Goal: Information Seeking & Learning: Learn about a topic

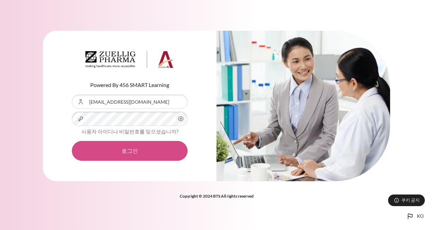
click at [108, 147] on button "로그인" at bounding box center [130, 151] width 116 height 20
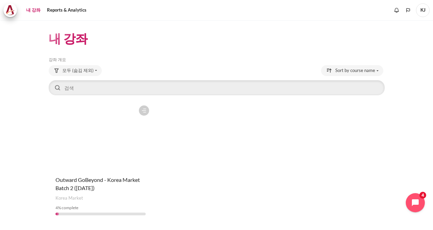
drag, startPoint x: 0, startPoint y: 0, endPoint x: 108, endPoint y: 147, distance: 182.7
click at [108, 147] on figure "내용" at bounding box center [101, 136] width 104 height 68
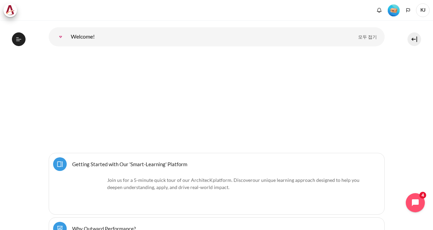
scroll to position [34, 0]
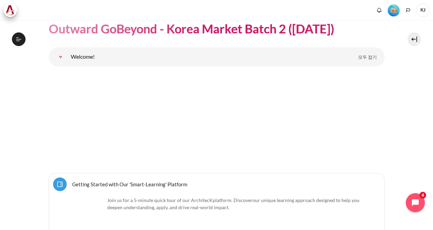
click at [114, 113] on img "내용" at bounding box center [217, 109] width 293 height 74
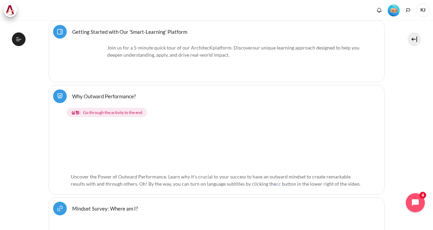
scroll to position [204, 0]
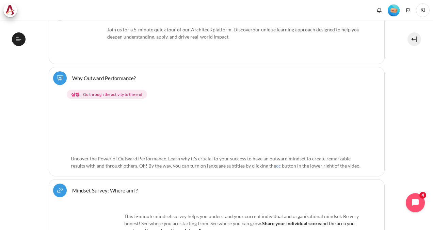
click at [120, 94] on span "Go through the activity to the end" at bounding box center [112, 94] width 59 height 6
click at [15, 43] on button "강의 목차 열기" at bounding box center [19, 39] width 14 height 14
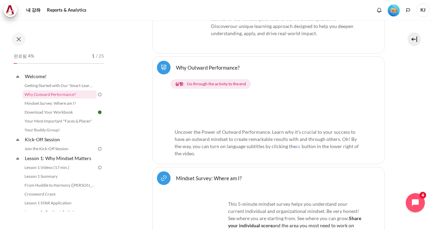
scroll to position [326, 0]
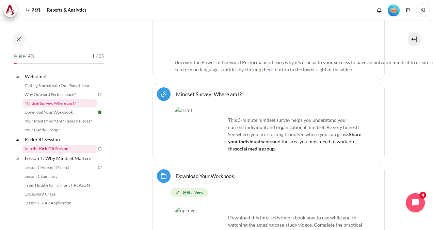
click at [62, 146] on link "Join the Kick-Off Session" at bounding box center [59, 148] width 74 height 8
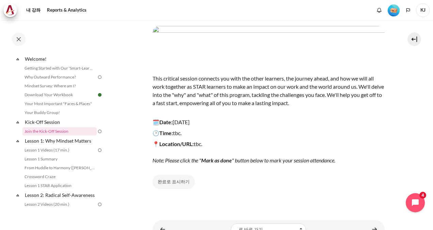
scroll to position [5, 0]
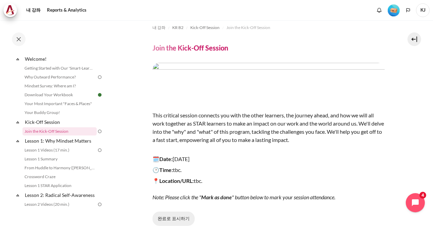
click at [170, 219] on button "완료로 표시하기" at bounding box center [174, 218] width 42 height 14
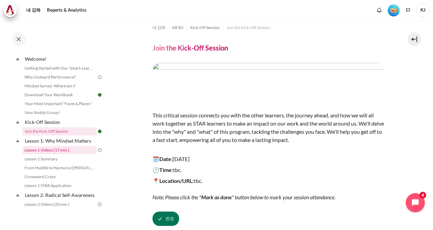
click at [71, 151] on link "Lesson 1 Videos (17 min.)" at bounding box center [59, 150] width 74 height 8
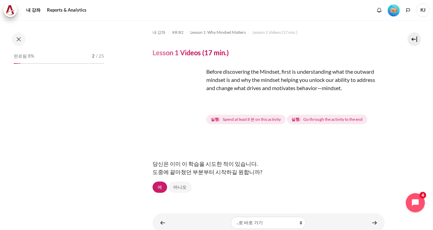
scroll to position [36, 0]
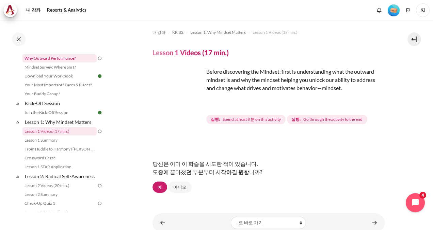
click at [73, 57] on link "Why Outward Performance?" at bounding box center [59, 58] width 74 height 8
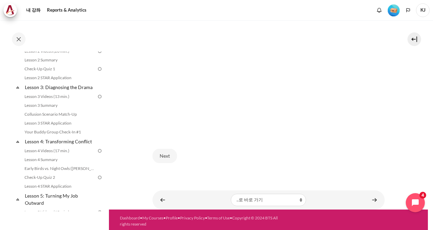
scroll to position [273, 0]
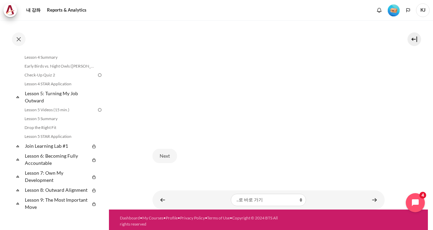
click at [239, 167] on div "내 강좌 KR B2 Welcome! Why Outward Performance? Why Outward Performance? cc button…" at bounding box center [269, 4] width 232 height 349
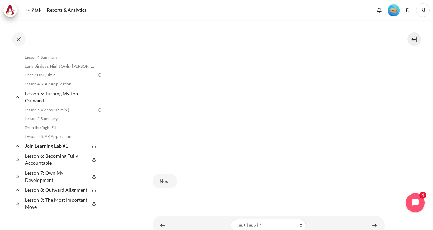
scroll to position [156, 0]
click at [229, 187] on div "Next" at bounding box center [269, 190] width 232 height 28
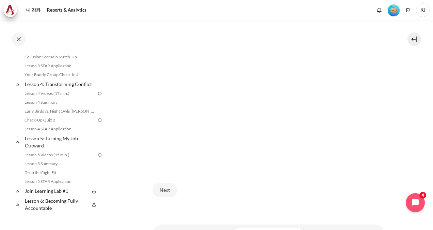
scroll to position [125, 0]
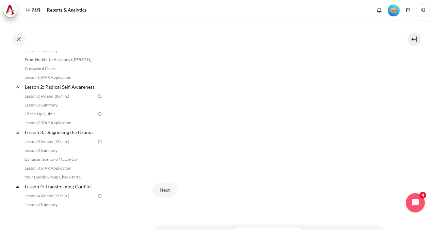
click at [239, 192] on div "Next" at bounding box center [269, 190] width 232 height 28
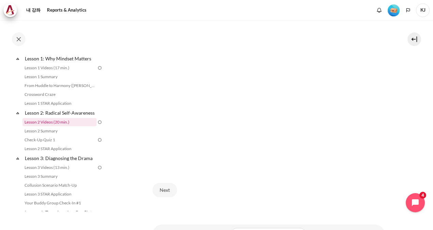
scroll to position [57, 0]
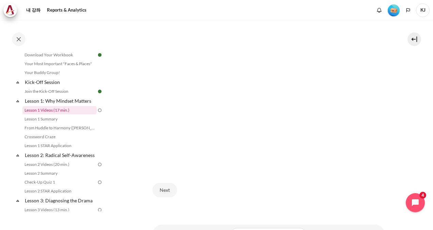
click at [62, 108] on link "Lesson 1 Videos (17 min.)" at bounding box center [59, 110] width 74 height 8
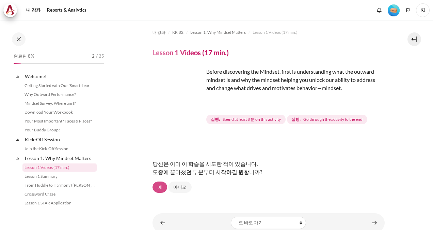
scroll to position [36, 0]
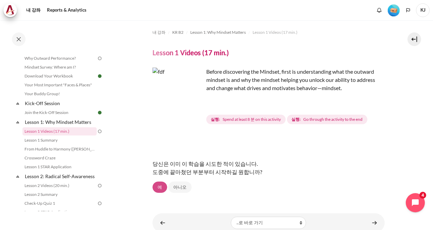
click at [159, 186] on link "예" at bounding box center [160, 187] width 15 height 12
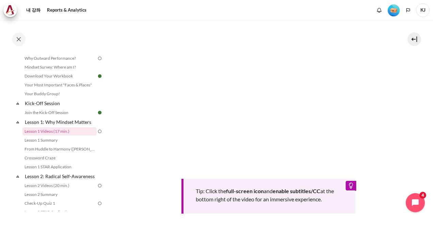
scroll to position [204, 0]
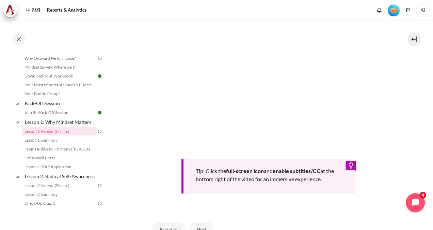
click at [156, 168] on div "Tip: Click the full-screen icon and enable subtitles/CC at the bottom right of …" at bounding box center [269, 102] width 232 height 182
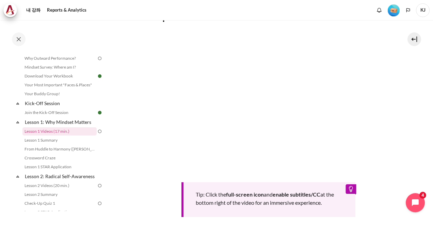
scroll to position [170, 0]
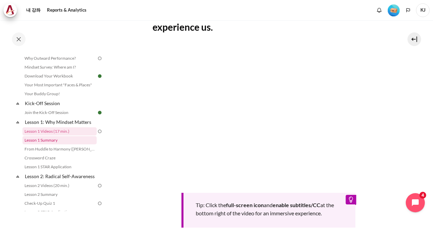
click at [33, 139] on link "Lesson 1 Summary" at bounding box center [59, 140] width 74 height 8
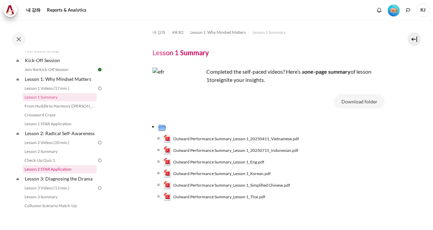
scroll to position [45, 0]
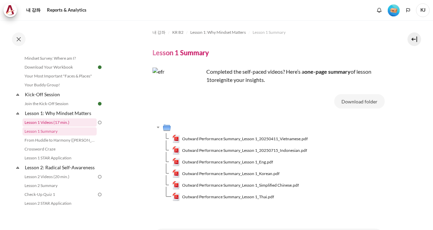
click at [79, 124] on link "Lesson 1 Videos (17 min.)" at bounding box center [59, 122] width 74 height 8
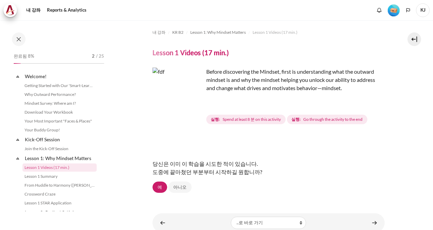
scroll to position [36, 0]
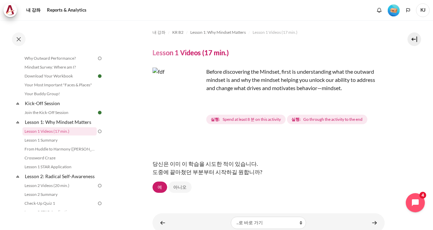
click at [265, 119] on span "Spend at least 8 분 on this activity" at bounding box center [252, 119] width 58 height 6
drag, startPoint x: 238, startPoint y: 118, endPoint x: 283, endPoint y: 118, distance: 44.3
click at [283, 118] on span "실행: Spend at least 8 분 on this activity" at bounding box center [245, 119] width 79 height 10
click at [338, 120] on span "Go through the activity to the end" at bounding box center [332, 119] width 59 height 6
click at [155, 187] on link "예" at bounding box center [160, 187] width 15 height 12
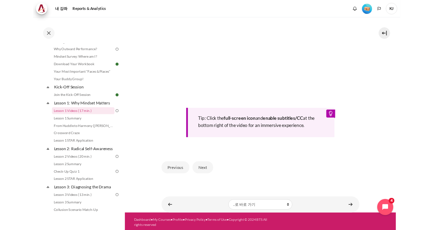
scroll to position [236, 0]
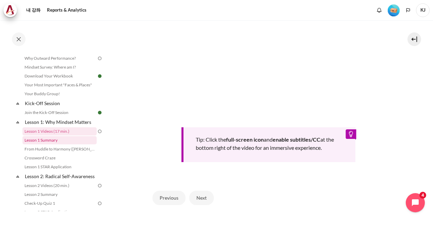
click at [50, 140] on link "Lesson 1 Summary" at bounding box center [59, 140] width 74 height 8
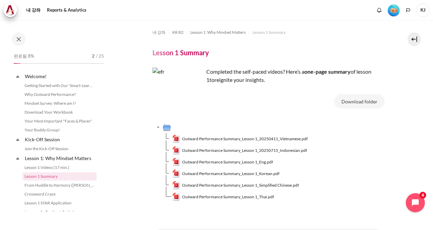
scroll to position [45, 0]
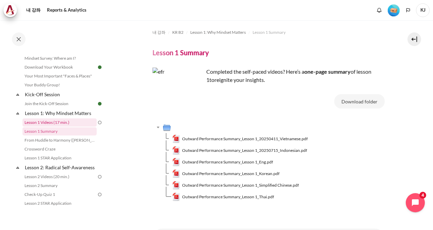
click at [88, 119] on link "Lesson 1 Videos (17 min.)" at bounding box center [59, 122] width 74 height 8
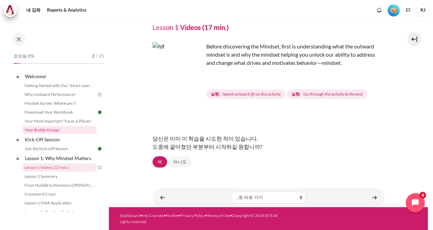
scroll to position [68, 0]
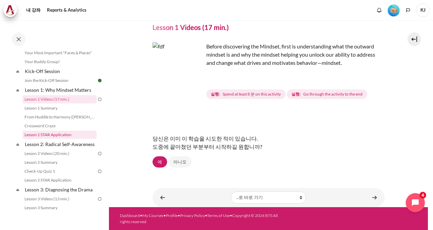
click at [49, 136] on link "Lesson 1 STAR Application" at bounding box center [59, 134] width 74 height 8
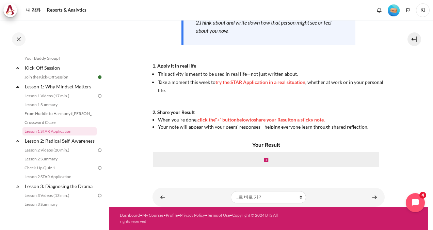
scroll to position [121, 0]
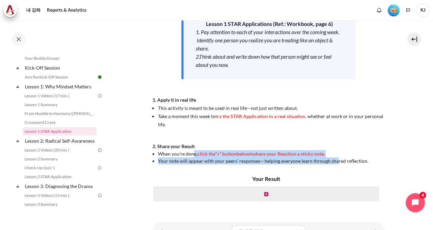
drag, startPoint x: 193, startPoint y: 153, endPoint x: 334, endPoint y: 161, distance: 141.6
click at [334, 161] on ul "When you're done, click the “+” button below to share your Result on a sticky n…" at bounding box center [269, 157] width 232 height 14
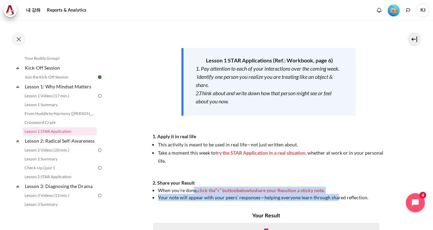
scroll to position [19, 0]
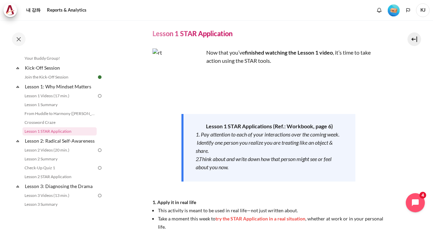
click at [233, 70] on p "내용" at bounding box center [269, 71] width 232 height 8
click at [54, 106] on link "Lesson 1 Summary" at bounding box center [59, 104] width 74 height 8
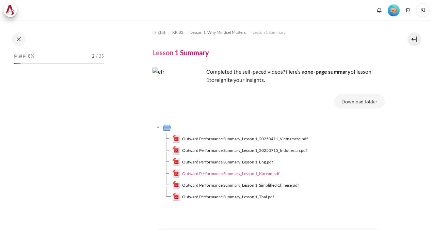
scroll to position [45, 0]
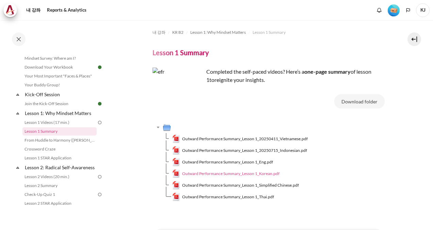
click at [223, 172] on span "Outward Performance Summary_Lesson 1_Korean.pdf" at bounding box center [230, 173] width 97 height 6
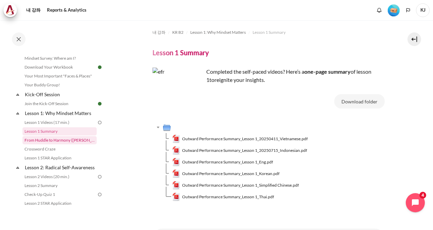
click at [67, 141] on link "From Huddle to Harmony ([PERSON_NAME]'s Story)" at bounding box center [59, 140] width 74 height 8
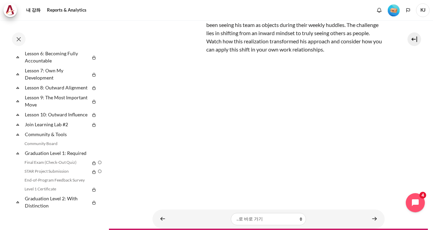
scroll to position [68, 0]
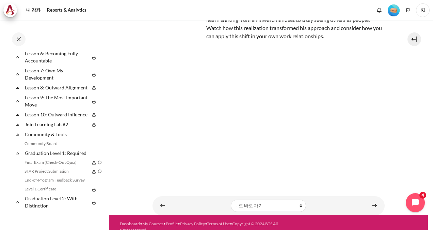
click at [298, 185] on div "내 강좌 KR B2 Lesson 1: Why Mindset Matters From Huddle to Harmony (Khoo Ghi Peng'…" at bounding box center [269, 83] width 232 height 263
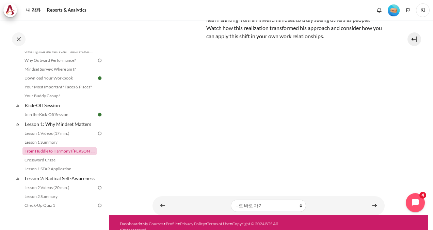
scroll to position [0, 0]
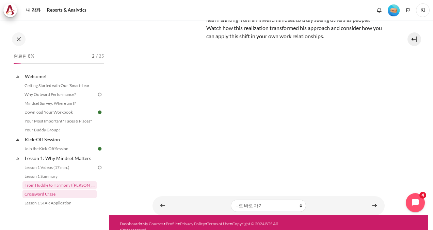
click at [54, 194] on link "Crossword Craze" at bounding box center [59, 194] width 74 height 8
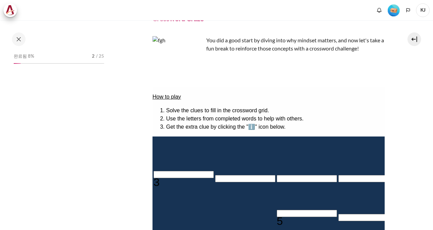
scroll to position [63, 0]
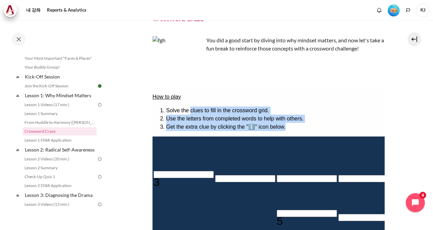
drag, startPoint x: 195, startPoint y: 106, endPoint x: 307, endPoint y: 120, distance: 112.7
click at [307, 120] on ol "Solve the clues to fill in the crossword grid. Use the letters from completed w…" at bounding box center [268, 118] width 232 height 25
drag, startPoint x: 307, startPoint y: 120, endPoint x: 258, endPoint y: 107, distance: 50.6
click at [258, 107] on li "Solve the clues to fill in the crossword grid." at bounding box center [275, 110] width 219 height 8
click at [258, 123] on li "Get the extra clue by clicking the "ℹ️" icon below." at bounding box center [275, 127] width 219 height 8
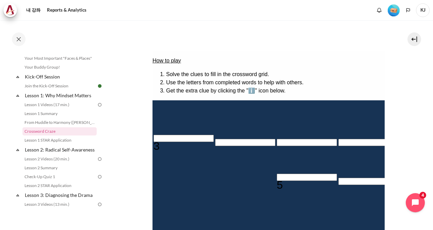
scroll to position [102, 0]
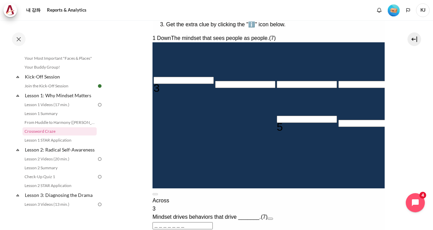
type input "O＿＿＿＿＿＿"
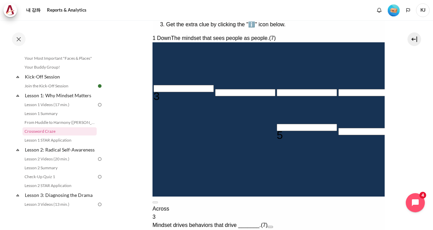
type input "OU＿＿＿＿＿"
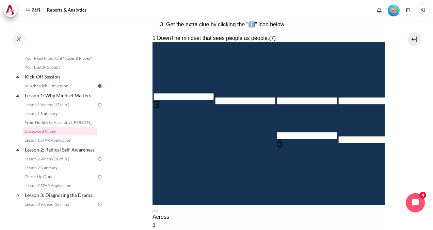
type input "＿＿＿＿＿T＿"
type input "OUT＿＿＿＿"
type input "OUTW＿＿＿"
type input "＿＿＿A＿＿＿＿"
type input "OUTWA＿＿"
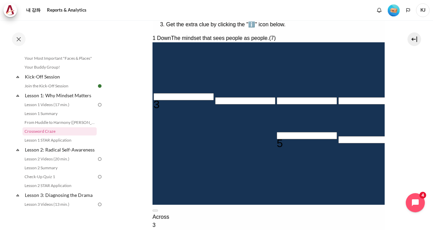
type input "OUTWAR＿"
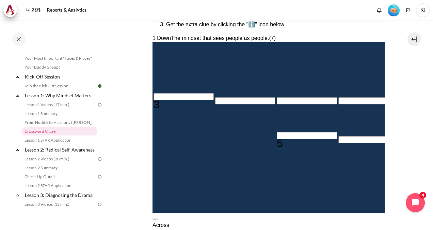
type input "OUTWARD"
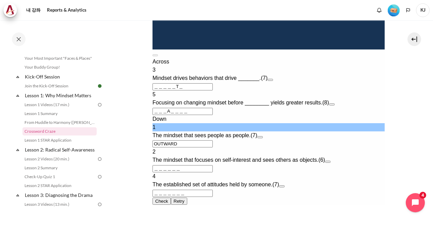
scroll to position [341, 0]
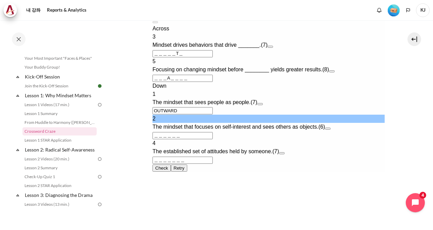
click at [194, 139] on input "＿＿＿＿＿＿" at bounding box center [182, 135] width 60 height 7
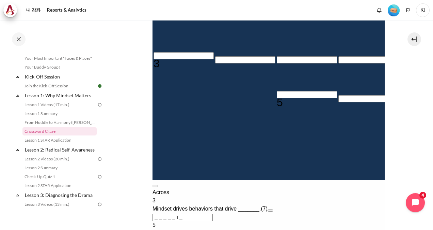
scroll to position [102, 0]
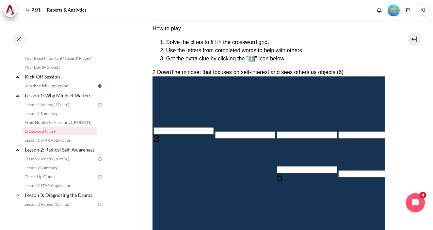
type input "I＿＿＿＿＿"
type input "IN＿＿＿＿"
type input "INW＿＿＿"
type input "INWA＿＿"
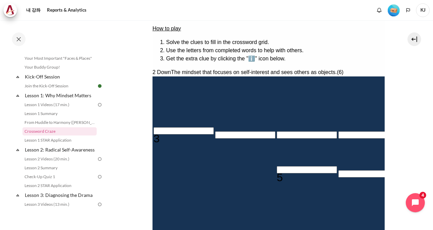
type input "＿＿＿A＿＿＿R"
type input "INWAR＿"
type input "INWARD"
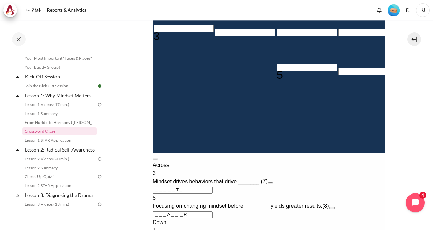
scroll to position [307, 0]
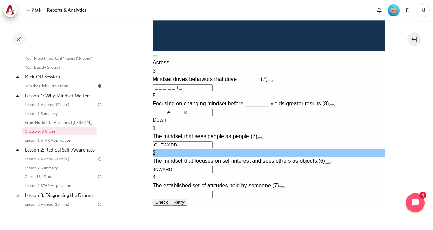
click at [236, 82] on span "Mindset drives behaviors that drive _______." at bounding box center [206, 79] width 108 height 6
click at [170, 83] on div "3 Mindset drives behaviors that drive _______. (7)" at bounding box center [268, 75] width 232 height 16
click at [210, 106] on span "Focusing on changing mindset before ________ yields greater results." at bounding box center [237, 103] width 170 height 6
click at [293, 106] on span "Focusing on changing mindset before ________ yields greater results." at bounding box center [237, 103] width 170 height 6
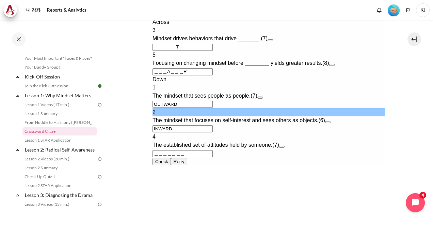
scroll to position [357, 0]
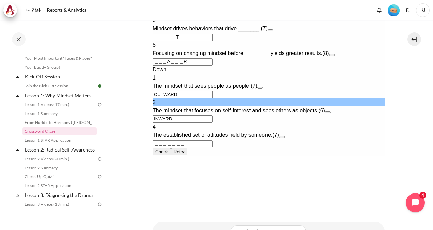
click at [166, 155] on button "Check Check the characters. The responses will be marked as correct, incorrect,…" at bounding box center [161, 151] width 18 height 7
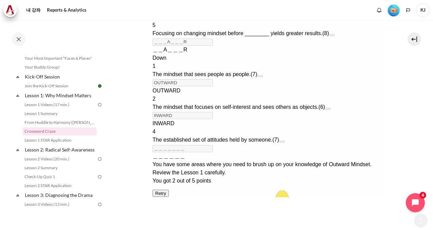
scroll to position [425, 0]
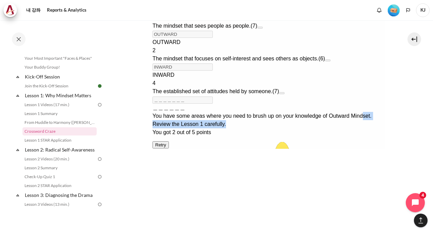
drag, startPoint x: 344, startPoint y: 188, endPoint x: 166, endPoint y: 185, distance: 177.8
click at [166, 128] on div "You have some areas where you need to brush up on your knowledge of Outward Min…" at bounding box center [268, 120] width 232 height 16
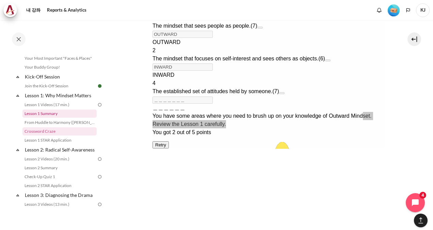
click at [46, 113] on link "Lesson 1 Summary" at bounding box center [59, 113] width 74 height 8
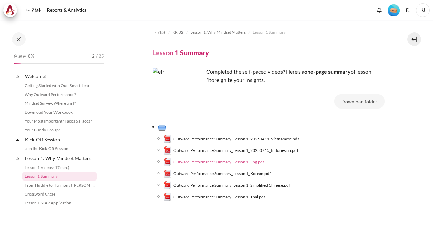
scroll to position [45, 0]
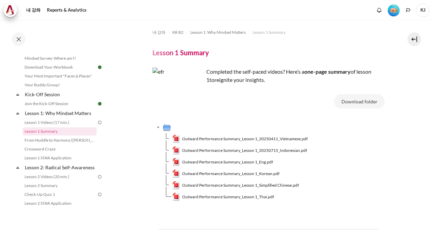
click at [253, 173] on span "Outward Performance Summary_Lesson 1_Korean.pdf" at bounding box center [230, 173] width 97 height 6
click at [260, 163] on span "Outward Performance Summary_Lesson 1_Eng.pdf" at bounding box center [227, 162] width 91 height 6
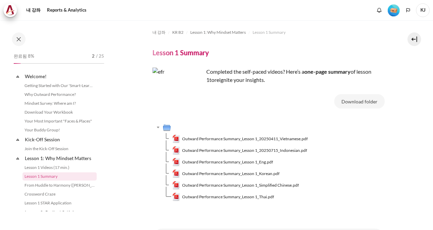
scroll to position [45, 0]
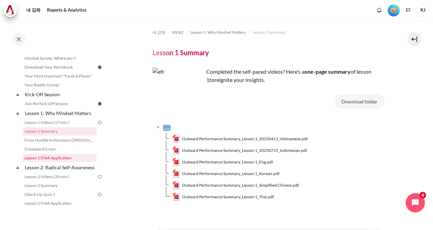
click at [48, 158] on link "Lesson 1 STAR Application" at bounding box center [59, 158] width 74 height 8
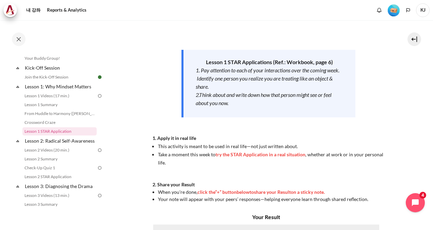
scroll to position [102, 0]
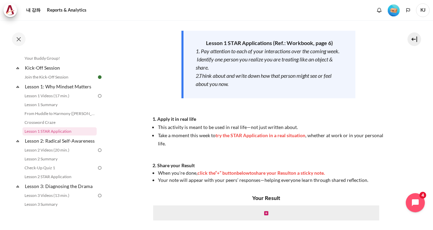
click at [235, 133] on span "try the STAR Application in a real situation" at bounding box center [261, 135] width 90 height 6
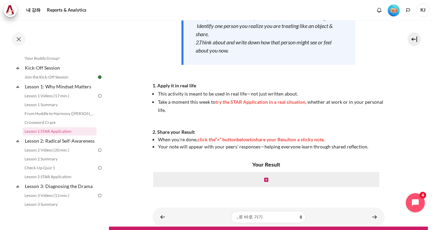
scroll to position [155, 0]
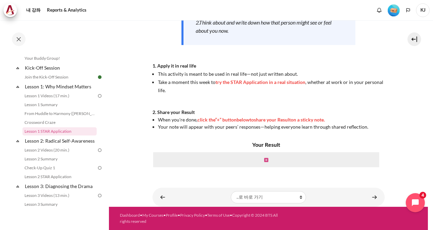
click at [264, 159] on icon "내용" at bounding box center [266, 159] width 4 height 5
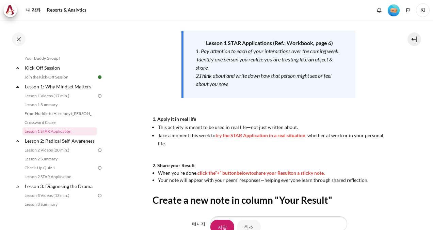
scroll to position [201, 0]
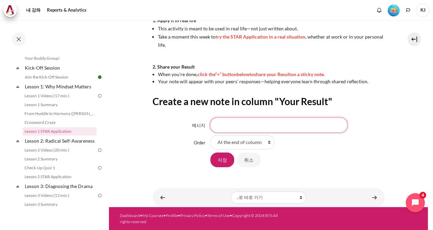
click at [258, 120] on input "메시지" at bounding box center [279, 125] width 137 height 14
click at [48, 123] on link "Crossword Craze" at bounding box center [59, 122] width 74 height 8
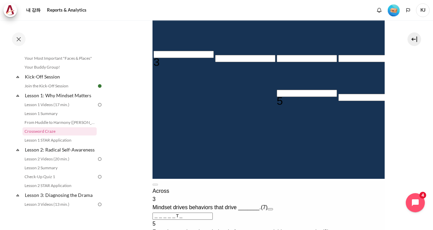
scroll to position [136, 0]
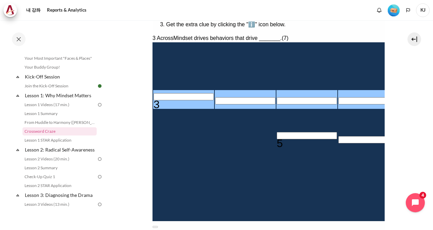
click at [159, 95] on input "Row 3, Column 1. 3 Across. Mindset drives behaviors that drive _______., Letter…" at bounding box center [183, 96] width 60 height 7
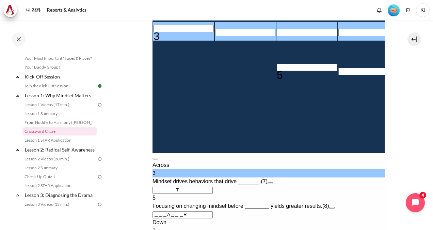
scroll to position [273, 0]
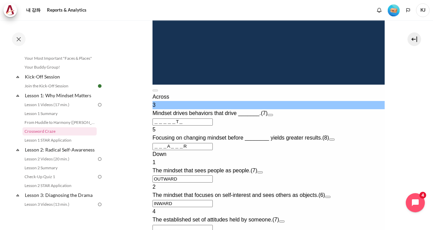
click at [162, 150] on input "＿＿＿A＿＿＿R" at bounding box center [182, 146] width 60 height 7
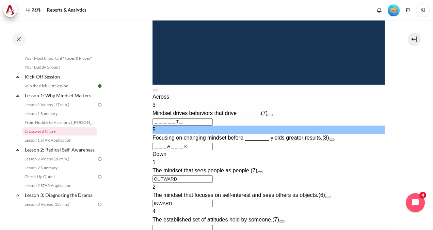
click at [193, 150] on div "5 Focusing on changing mindset before ________ yields greater results. (8) ＿＿＿A…" at bounding box center [268, 137] width 232 height 25
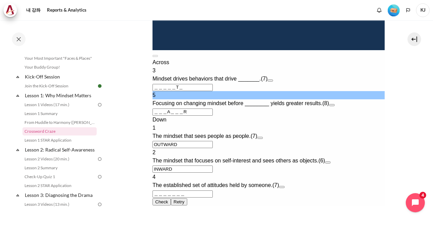
scroll to position [341, 0]
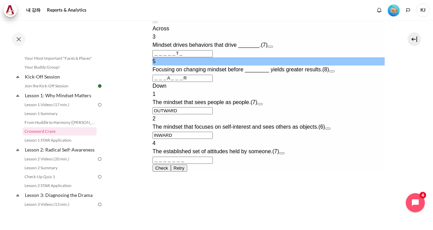
click at [169, 164] on div "4 The established set of attitudes held by someone. (7) ＿＿＿＿＿＿＿" at bounding box center [268, 151] width 232 height 25
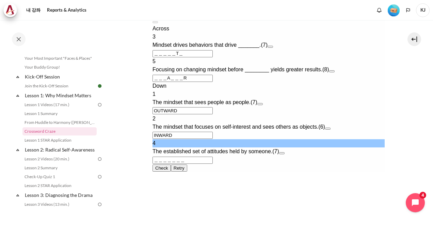
click at [167, 164] on input "＿＿＿＿＿＿＿" at bounding box center [182, 159] width 60 height 7
type input "＿＿＿＿＿＿＿"
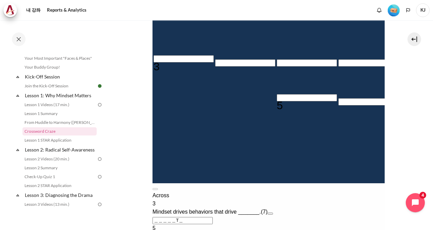
scroll to position [170, 0]
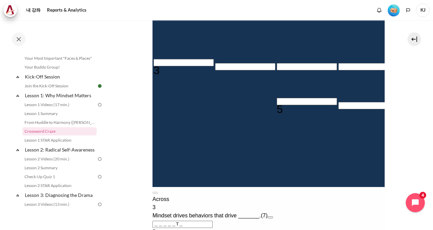
type input "M＿＿＿＿＿＿"
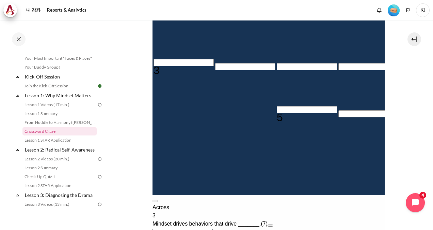
type input "＿＿＿A＿I＿R"
type input "MI＿＿＿＿＿"
type input "MIN＿＿＿＿"
type input "MIND＿＿＿"
type input "MINDS＿＿"
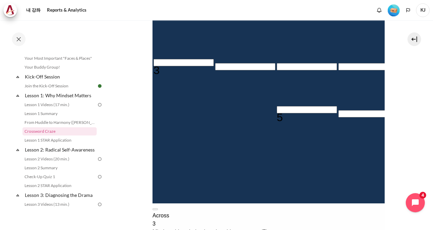
type input "MINDSE＿"
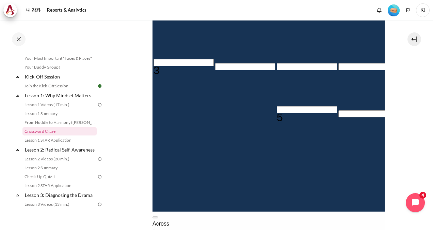
type input "MINDSET"
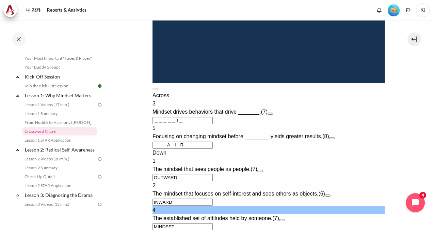
scroll to position [375, 0]
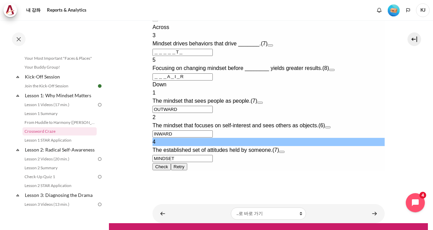
click at [171, 168] on button "Check Check the characters. The responses will be marked as correct, incorrect,…" at bounding box center [161, 166] width 18 height 7
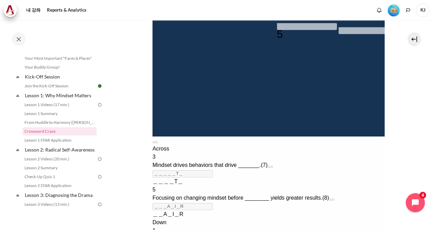
scroll to position [235, 0]
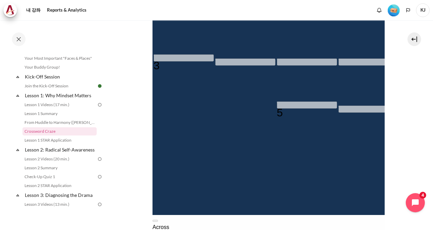
click at [277, 84] on div "Empty" at bounding box center [307, 84] width 60 height 0
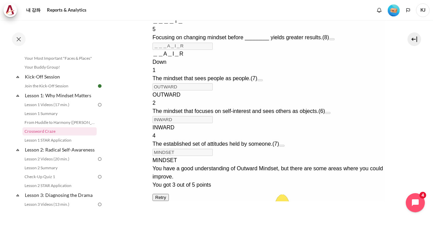
scroll to position [473, 0]
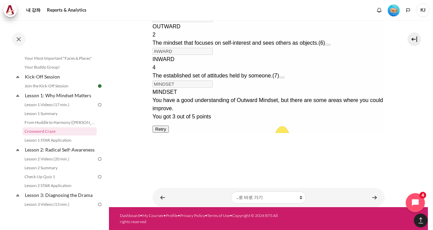
click at [169, 133] on button "Retry Retry the task. Reset all responses and start the task over again." at bounding box center [160, 128] width 16 height 7
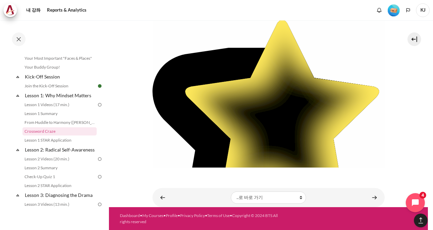
type input "＿＿＿＿＿＿＿"
type input "＿＿＿＿＿＿＿＿"
type input "＿＿＿＿＿＿＿"
type input "＿＿＿＿＿＿"
type input "＿＿＿＿＿＿＿"
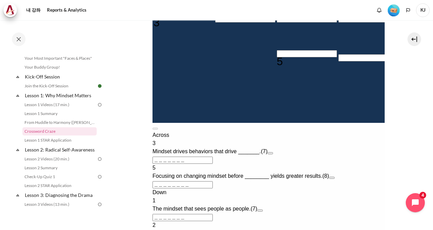
scroll to position [152, 0]
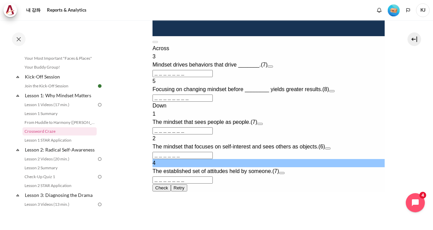
type input "B＿＿＿＿＿＿"
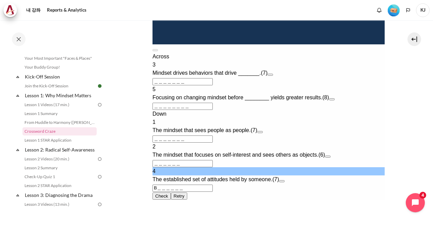
scroll to position [221, 0]
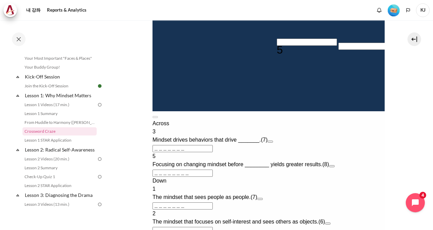
type input "＿＿＿＿＿E＿＿"
type input "BE＿＿＿＿＿"
type input "BEH＿＿＿＿"
type input "BEHA＿＿＿"
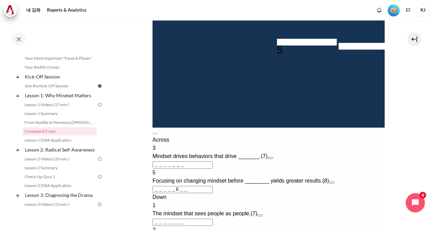
type input "BEHAV＿＿"
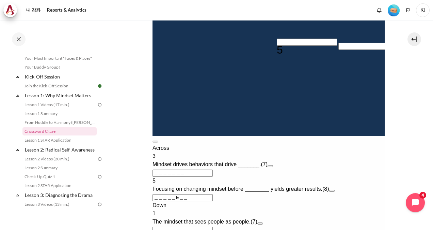
type input "BEHAVI＿"
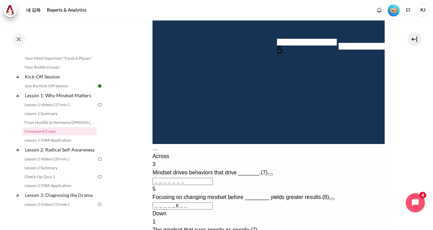
type input "BEHAVIO"
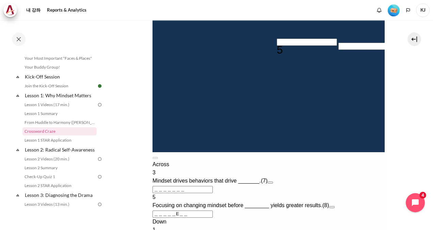
type input "BEHAVIR"
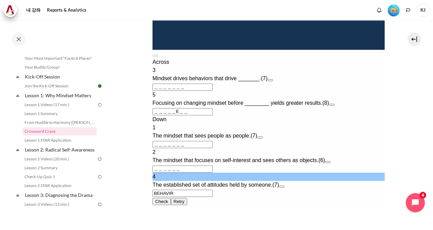
drag, startPoint x: 211, startPoint y: 202, endPoint x: 133, endPoint y: 199, distance: 78.1
click at [152, 199] on html "How to play Solve the clues to fill in the crossword grid. Use the letters from…" at bounding box center [268, 16] width 232 height 436
type input "＿＿＿＿＿＿＿＿"
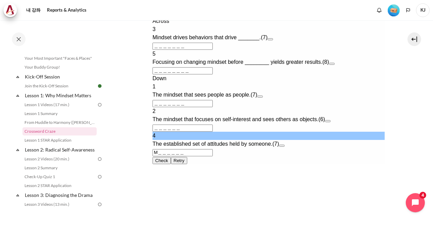
type input "Mi＿＿＿＿＿"
type input "＿＿＿＿＿I＿＿"
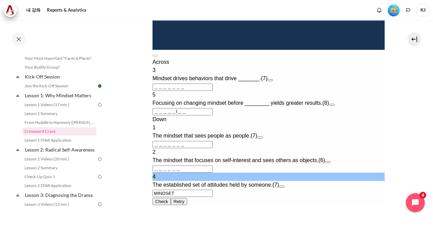
type input "MINDSET"
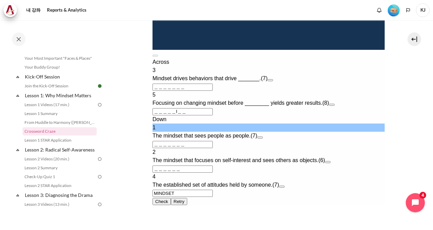
click at [165, 148] on input "＿＿＿＿＿＿＿" at bounding box center [182, 144] width 60 height 7
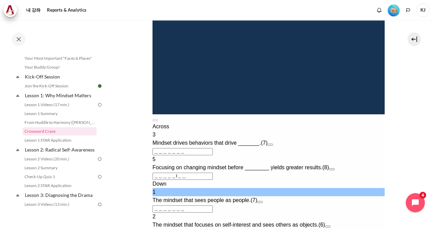
scroll to position [255, 0]
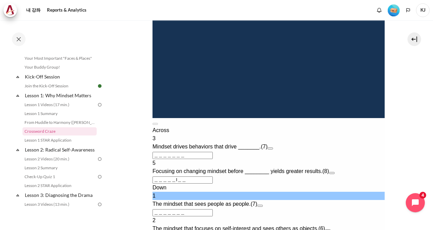
click at [156, 216] on input "＿＿＿＿＿＿＿" at bounding box center [182, 212] width 60 height 7
click at [155, 216] on input "＿＿＿＿＿＿＿" at bounding box center [182, 212] width 60 height 7
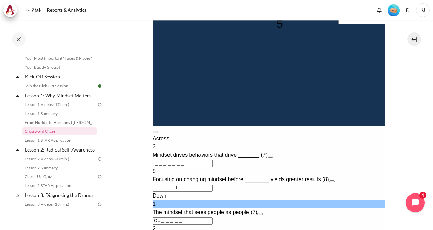
type input "OUt＿＿＿＿"
type input "＿＿＿＿＿T＿"
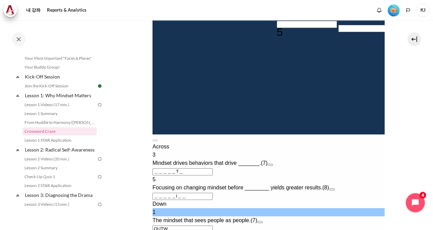
type input "OUTWa＿＿"
type input "＿＿＿A＿I＿＿"
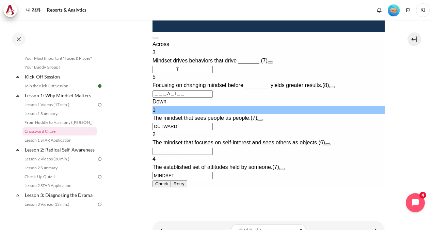
type input "OUTWARD"
click at [155, 147] on input "＿＿＿＿＿＿" at bounding box center [182, 150] width 60 height 7
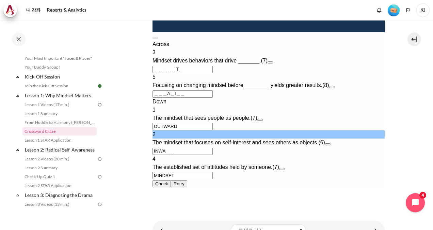
type input "INWAr＿"
type input "＿＿＿A＿I＿R"
type input "INWARD"
click at [261, 58] on span "Mindset drives behaviors that drive _______." at bounding box center [206, 61] width 108 height 6
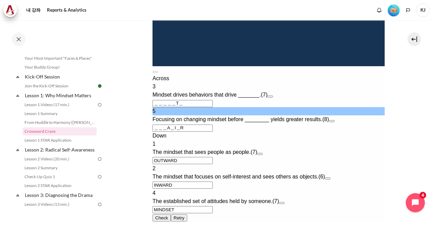
click at [157, 124] on input "＿＿＿A＿I＿R" at bounding box center [182, 127] width 60 height 7
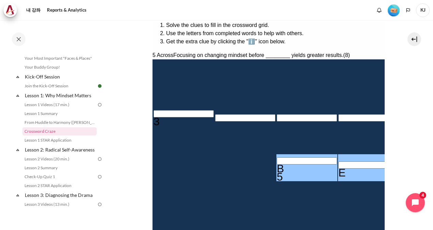
scroll to position [221, 0]
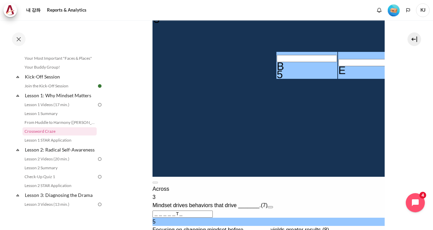
type input "BEHAVIOR"
click at [158, 210] on input "＿＿＿＿＿T＿" at bounding box center [182, 213] width 60 height 7
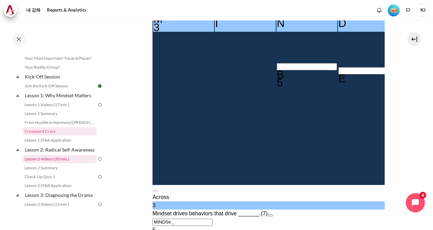
type input "MINDSE＿"
type input "OUEWARD"
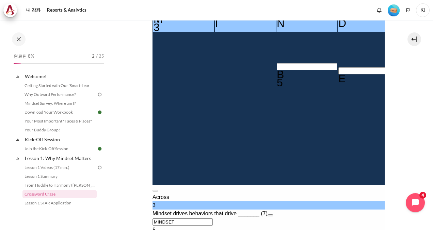
drag, startPoint x: 182, startPoint y: 198, endPoint x: 126, endPoint y: 193, distance: 55.7
click at [152, 193] on html "How to play Solve the clues to fill in the crossword grid. Use the letters from…" at bounding box center [268, 118] width 232 height 436
type input "ATDSET＿"
type input "OUTWARD"
type input "ATDSE＿＿"
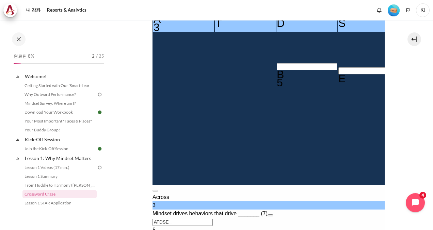
type input "OU＿WARD"
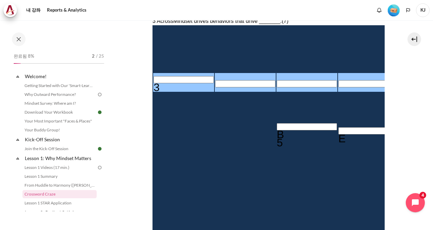
scroll to position [192, 0]
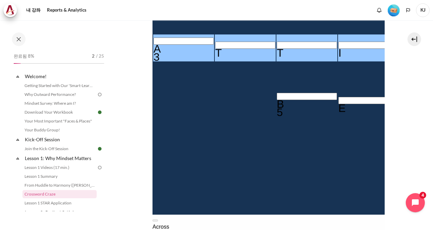
type input "ATTITU＿"
type input "OUUWARD"
type input "ATTIT＿＿"
type input "OU＿WARD"
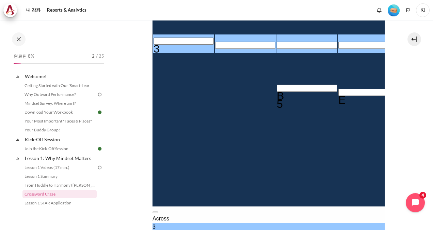
scroll to position [124, 0]
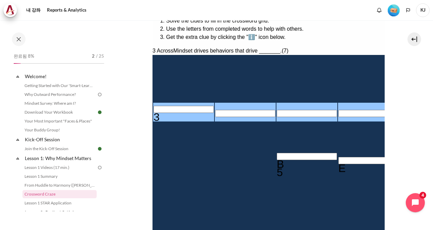
type input "＿＿＿＿＿＿＿"
type input "＿＿＿＿＿T＿"
type input "OUTWARD"
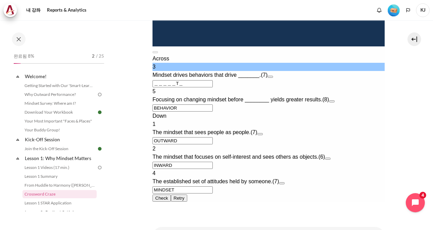
scroll to position [362, 0]
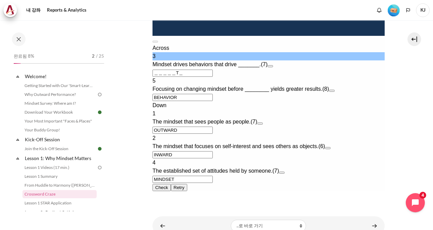
click at [167, 188] on button "Check Check the characters. The responses will be marked as correct, incorrect,…" at bounding box center [161, 187] width 18 height 7
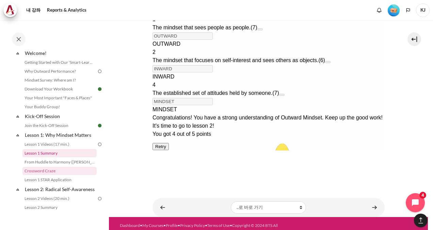
scroll to position [34, 0]
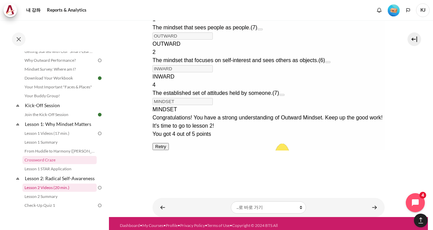
click at [60, 191] on link "Lesson 2 Videos (20 min.)" at bounding box center [59, 187] width 74 height 8
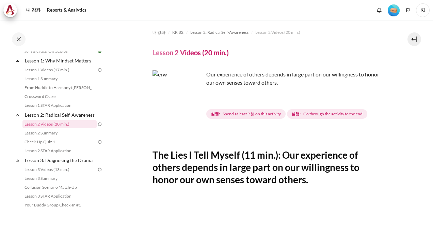
scroll to position [29, 0]
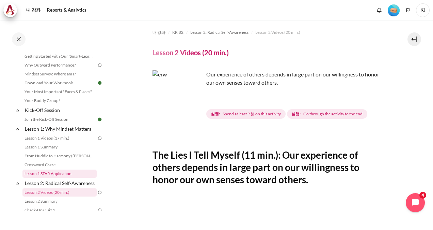
click at [55, 172] on link "Lesson 1 STAR Application" at bounding box center [59, 173] width 74 height 8
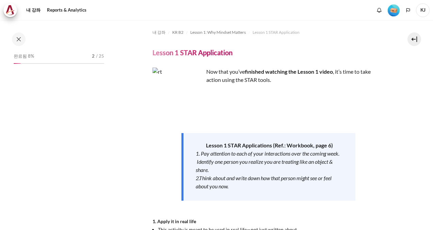
scroll to position [72, 0]
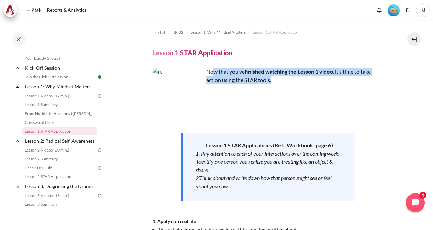
drag, startPoint x: 214, startPoint y: 69, endPoint x: 297, endPoint y: 76, distance: 83.8
click at [297, 76] on p "Now that you’ve finished watching the Lesson 1 video , it’s time to take action…" at bounding box center [269, 75] width 232 height 16
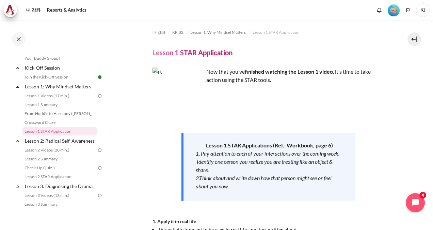
drag, startPoint x: 297, startPoint y: 76, endPoint x: 284, endPoint y: 93, distance: 20.9
click at [284, 93] on p "내용" at bounding box center [269, 91] width 232 height 8
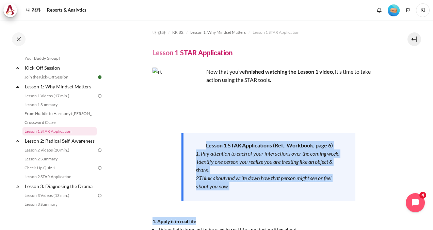
drag, startPoint x: 196, startPoint y: 147, endPoint x: 248, endPoint y: 218, distance: 87.4
click at [248, 218] on div "Now that you’ve finished watching the Lesson 1 video , it’s time to take action…" at bounding box center [269, 176] width 232 height 218
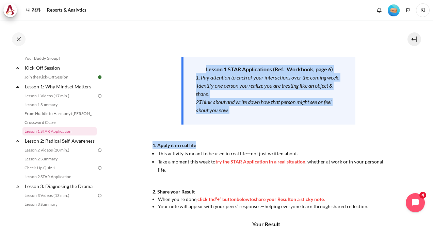
scroll to position [102, 0]
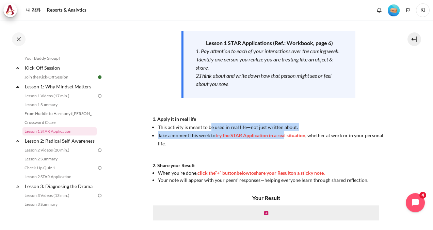
drag, startPoint x: 209, startPoint y: 130, endPoint x: 283, endPoint y: 138, distance: 74.4
click at [283, 138] on ul "This activity is meant to be used in real life—not just written about. Take a m…" at bounding box center [269, 135] width 232 height 25
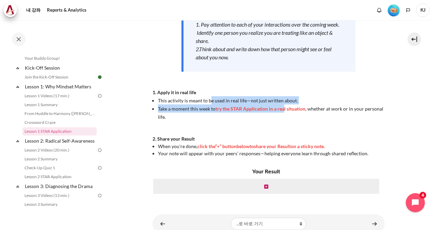
scroll to position [155, 0]
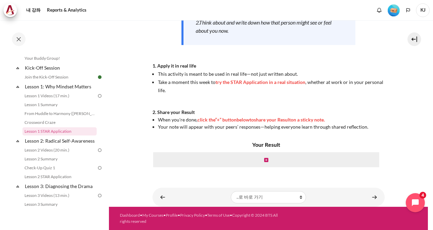
click at [262, 164] on div "내용" at bounding box center [267, 159] width 228 height 16
click at [264, 159] on icon "내용" at bounding box center [266, 159] width 4 height 5
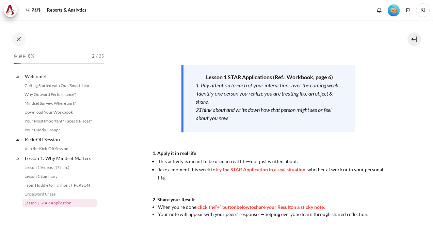
scroll to position [72, 0]
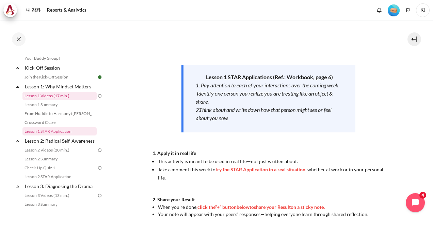
click at [65, 94] on link "Lesson 1 Videos (17 min.)" at bounding box center [59, 96] width 74 height 8
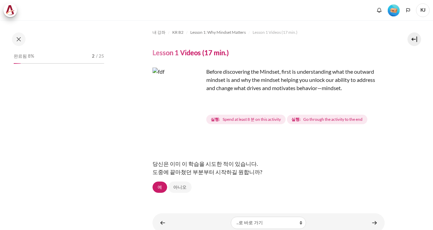
scroll to position [36, 0]
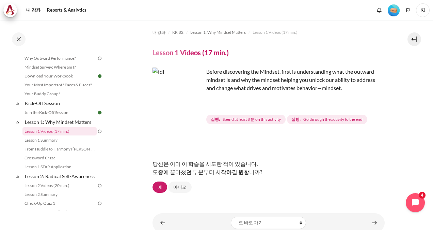
click at [245, 119] on span "Spend at least 8 분 on this activity" at bounding box center [252, 119] width 58 height 6
click at [194, 106] on img "내용" at bounding box center [178, 92] width 51 height 51
click at [162, 186] on link "예" at bounding box center [160, 187] width 15 height 12
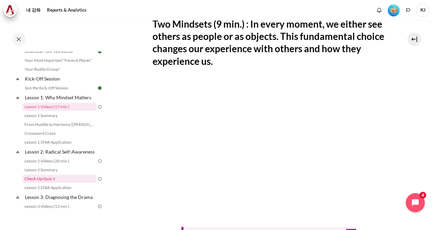
scroll to position [70, 0]
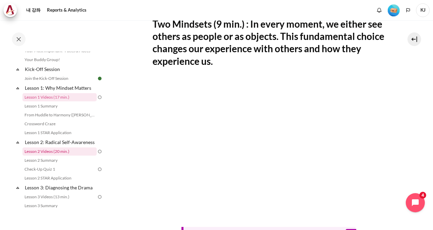
click at [69, 155] on link "Lesson 2 Videos (20 min.)" at bounding box center [59, 151] width 74 height 8
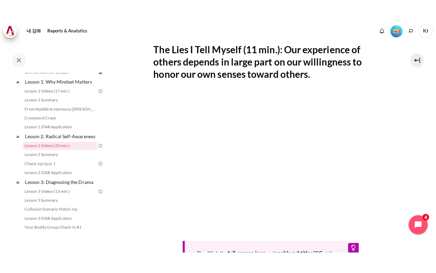
scroll to position [136, 0]
